Goal: Task Accomplishment & Management: Complete application form

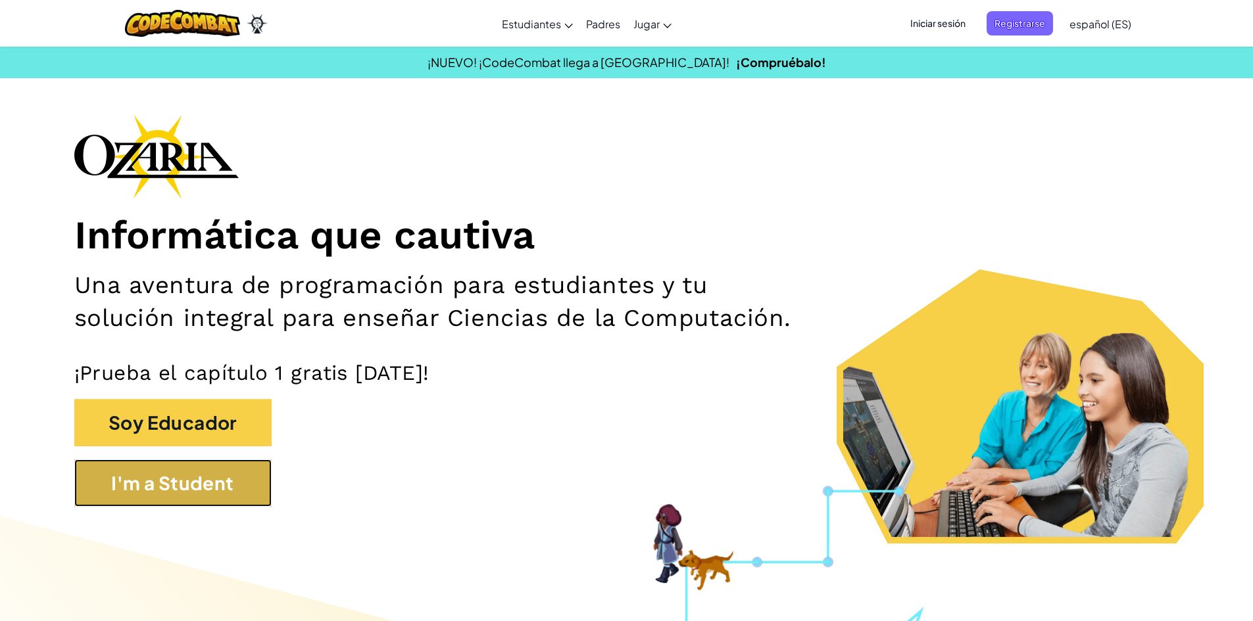
click at [193, 506] on button "I'm a Student" at bounding box center [172, 483] width 197 height 47
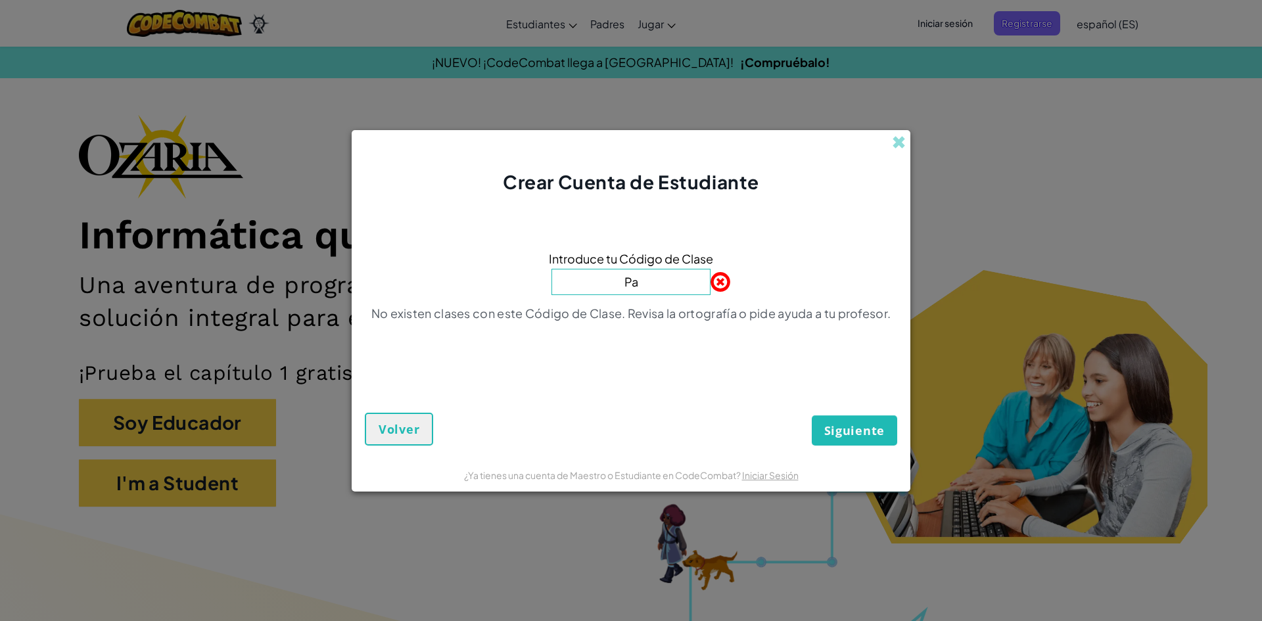
type input "P"
click at [893, 139] on span at bounding box center [899, 142] width 14 height 14
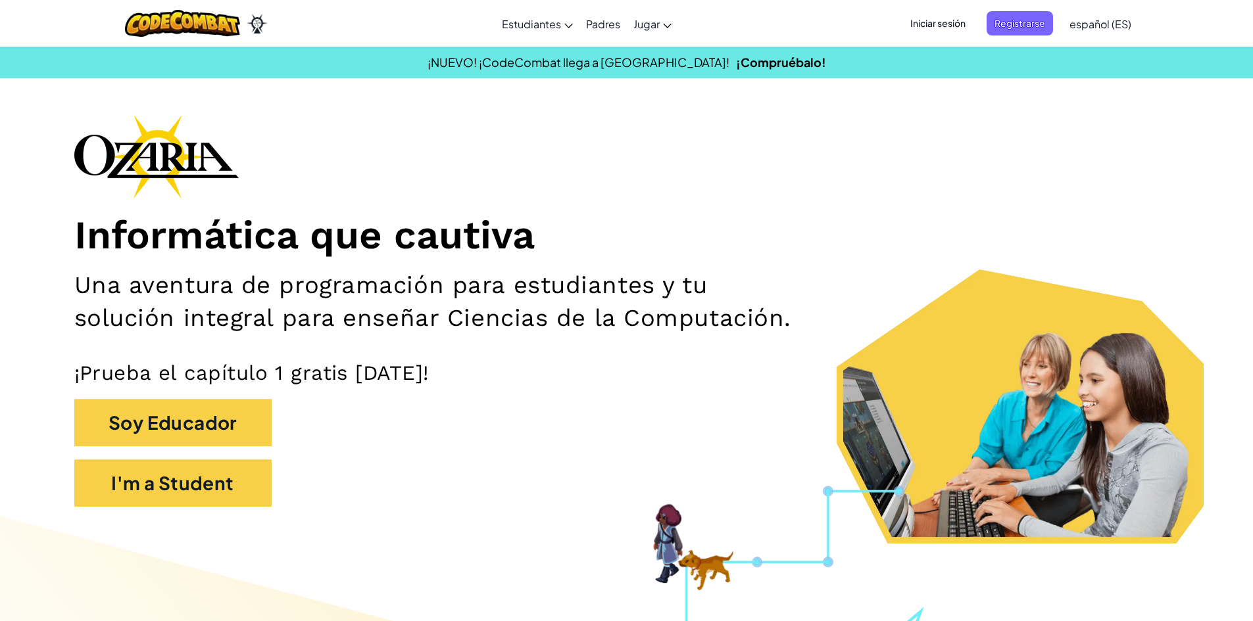
click at [917, 30] on span "Iniciar sesión" at bounding box center [937, 23] width 71 height 24
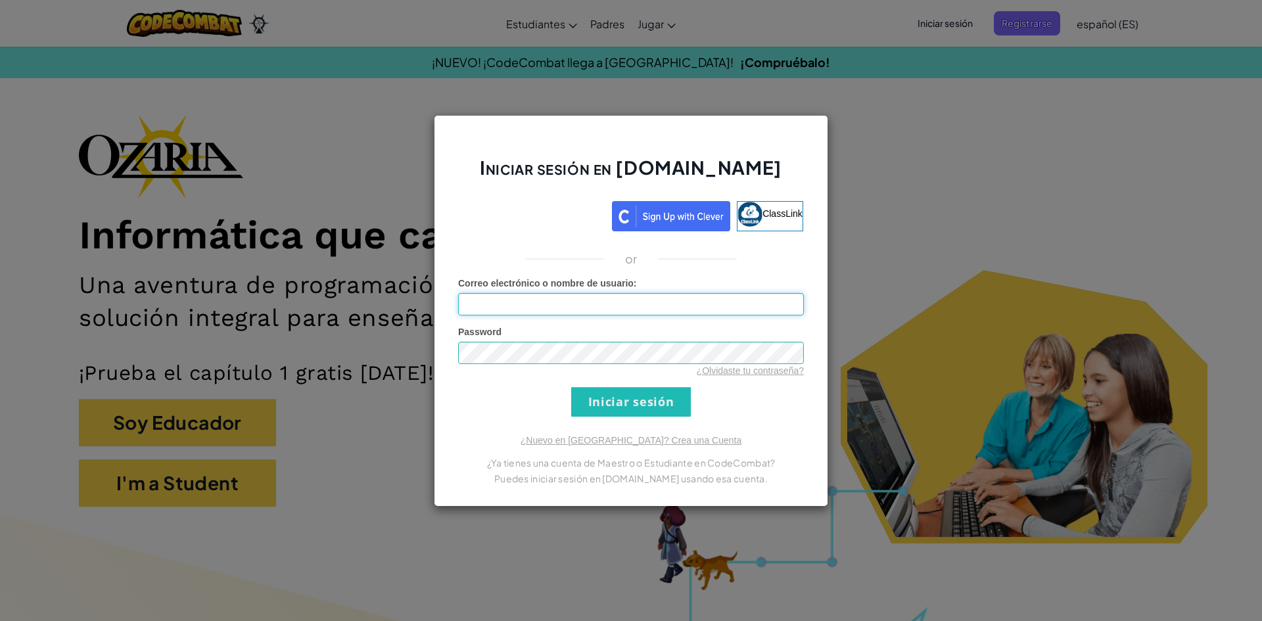
click at [588, 308] on input "Correo electrónico o nombre de usuario :" at bounding box center [631, 304] width 346 height 22
type input "[EMAIL_ADDRESS][DOMAIN_NAME]"
drag, startPoint x: 664, startPoint y: 383, endPoint x: 664, endPoint y: 393, distance: 9.9
click at [664, 384] on form "Correo electrónico o nombre de usuario : [EMAIL_ADDRESS][DOMAIN_NAME] Password …" at bounding box center [631, 347] width 346 height 140
drag, startPoint x: 654, startPoint y: 400, endPoint x: 646, endPoint y: 398, distance: 7.7
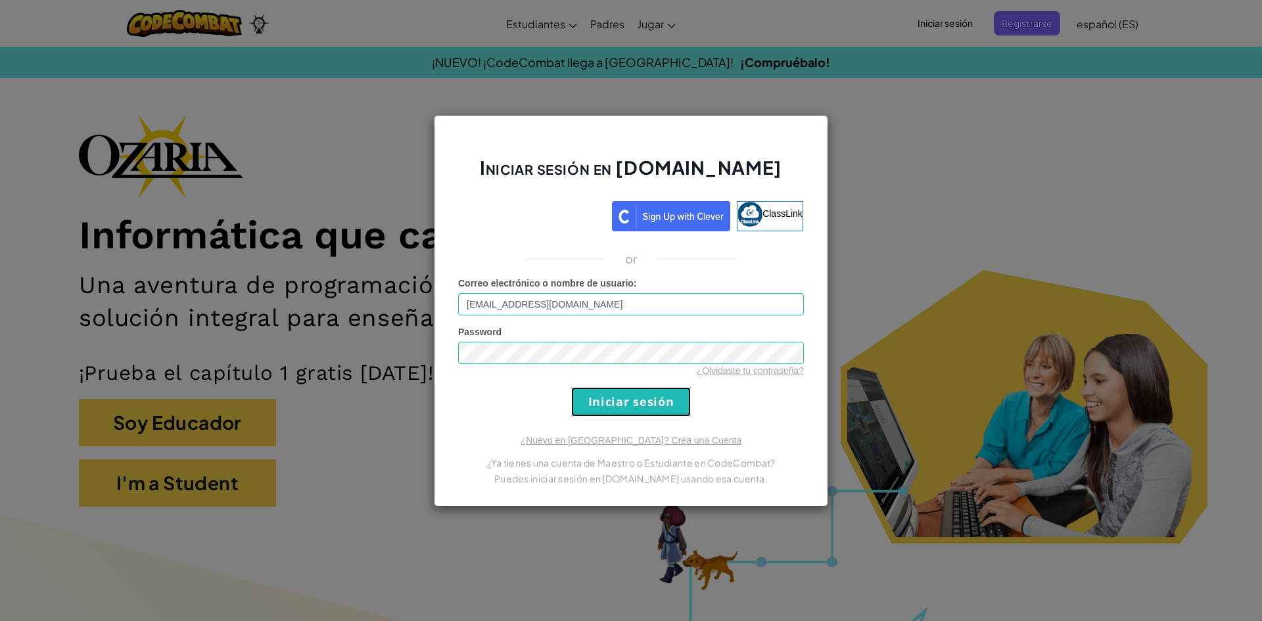
click at [651, 400] on input "Iniciar sesión" at bounding box center [631, 402] width 120 height 30
click at [640, 397] on input "Iniciar sesión" at bounding box center [631, 402] width 120 height 30
